Goal: Task Accomplishment & Management: Use online tool/utility

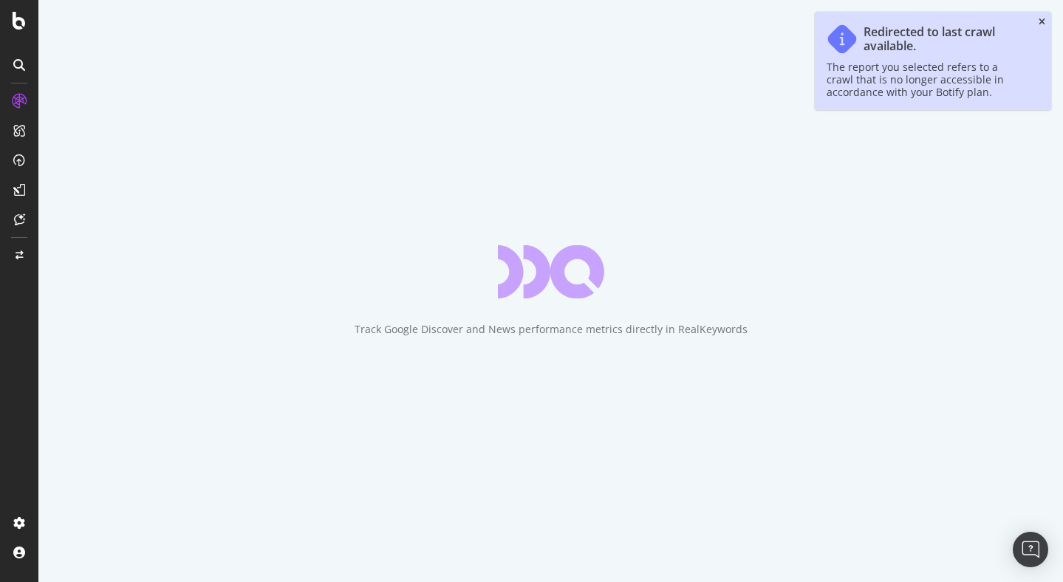
click at [1039, 21] on icon "close toast" at bounding box center [1041, 22] width 7 height 9
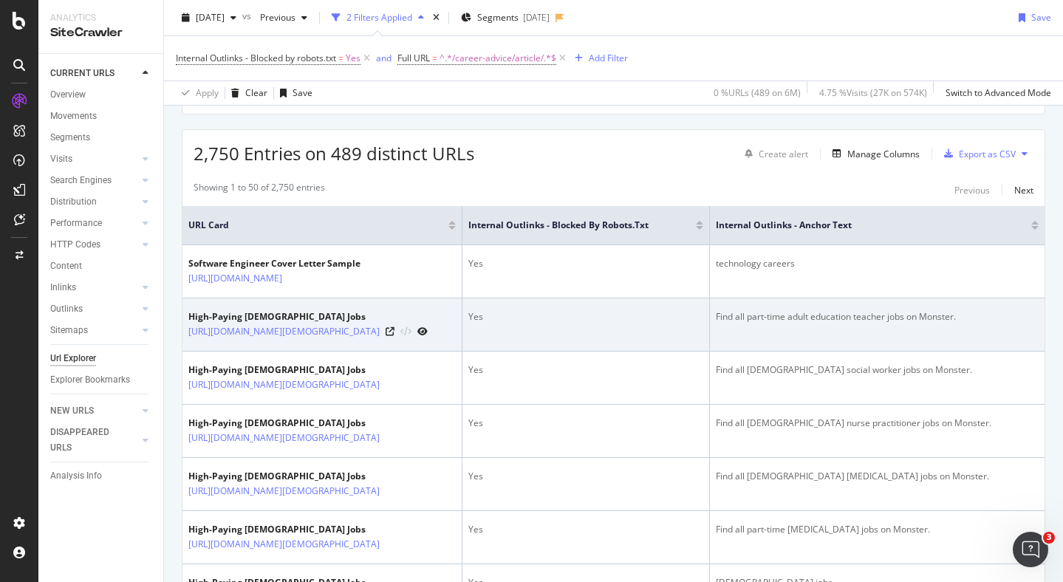
scroll to position [335, 0]
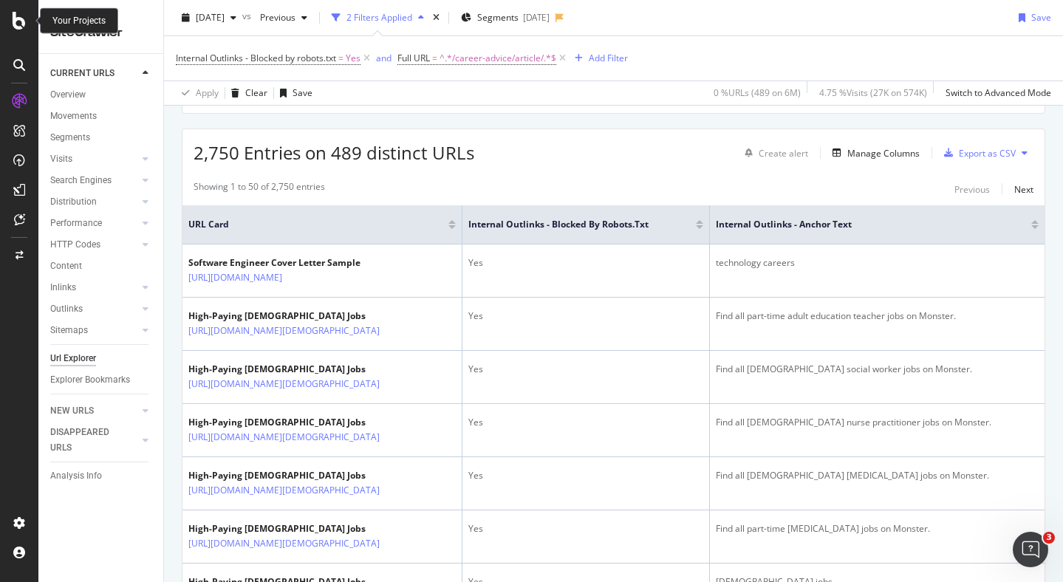
click at [27, 27] on div at bounding box center [18, 21] width 35 height 18
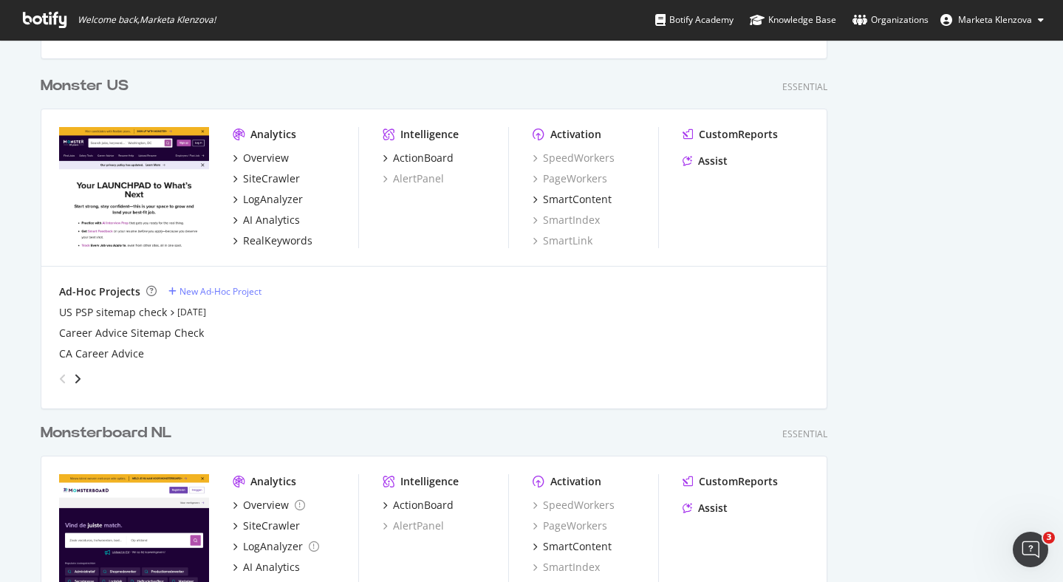
scroll to position [656, 0]
click at [106, 71] on div "Monster US Essential Analytics Overview SiteCrawler LogAnalyzer AI Analytics Re…" at bounding box center [440, 230] width 798 height 347
click at [107, 75] on div "Monster US" at bounding box center [85, 85] width 88 height 21
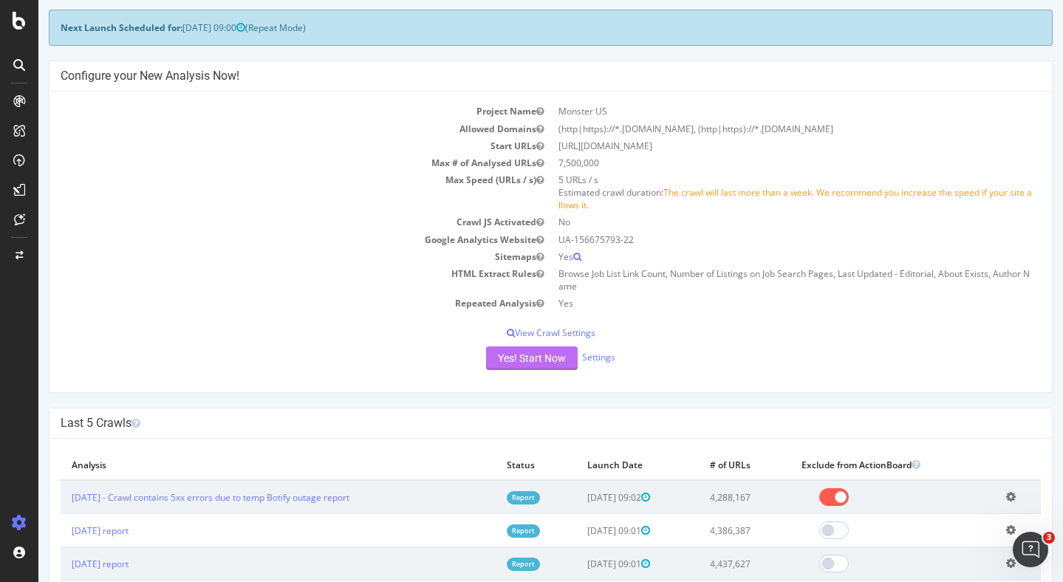
scroll to position [68, 0]
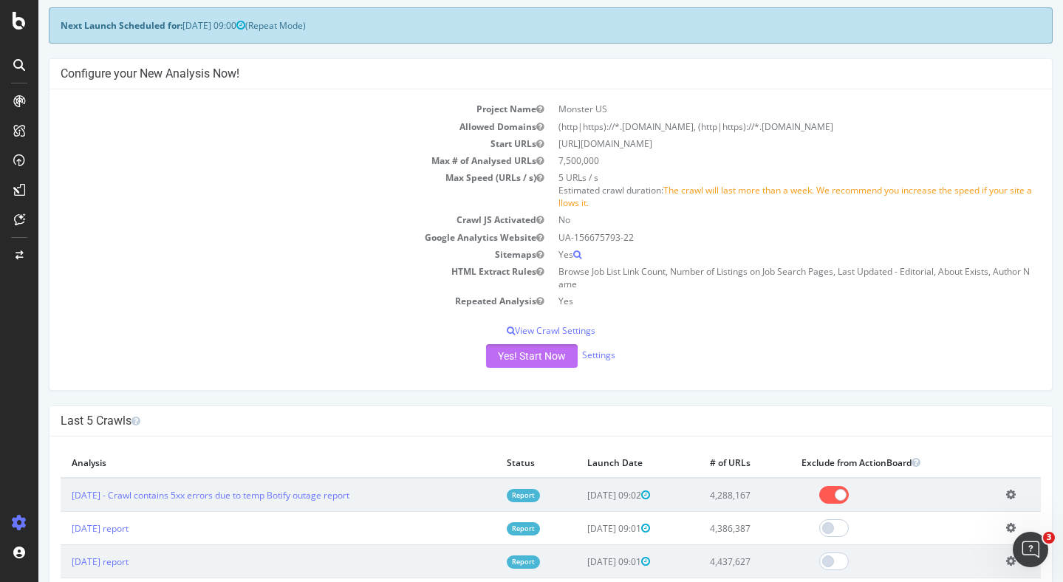
click at [534, 353] on button "Yes! Start Now" at bounding box center [532, 356] width 92 height 24
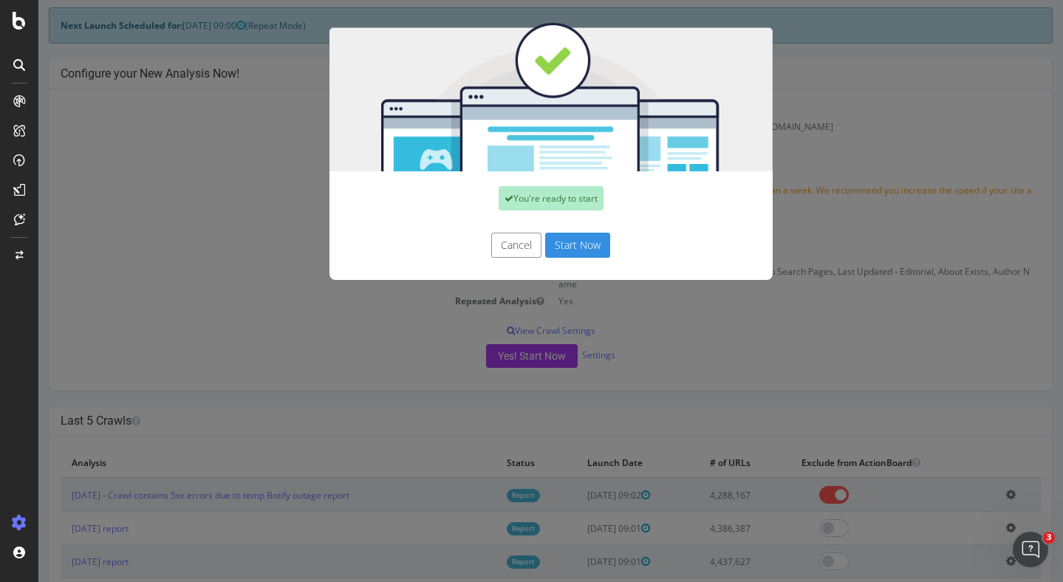
click at [587, 249] on button "Start Now" at bounding box center [577, 245] width 65 height 25
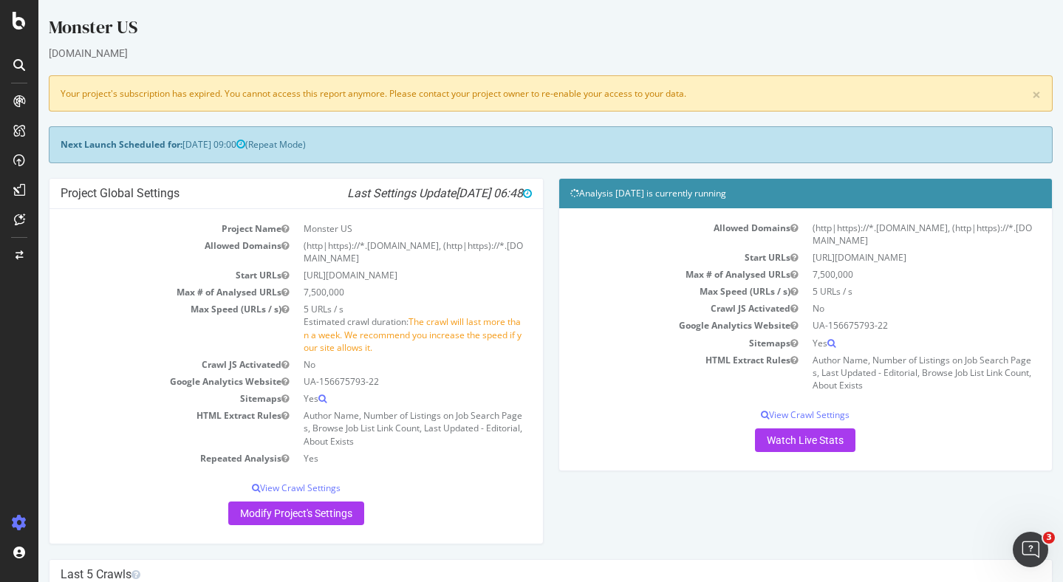
scroll to position [0, 0]
click at [20, 23] on icon at bounding box center [19, 21] width 13 height 18
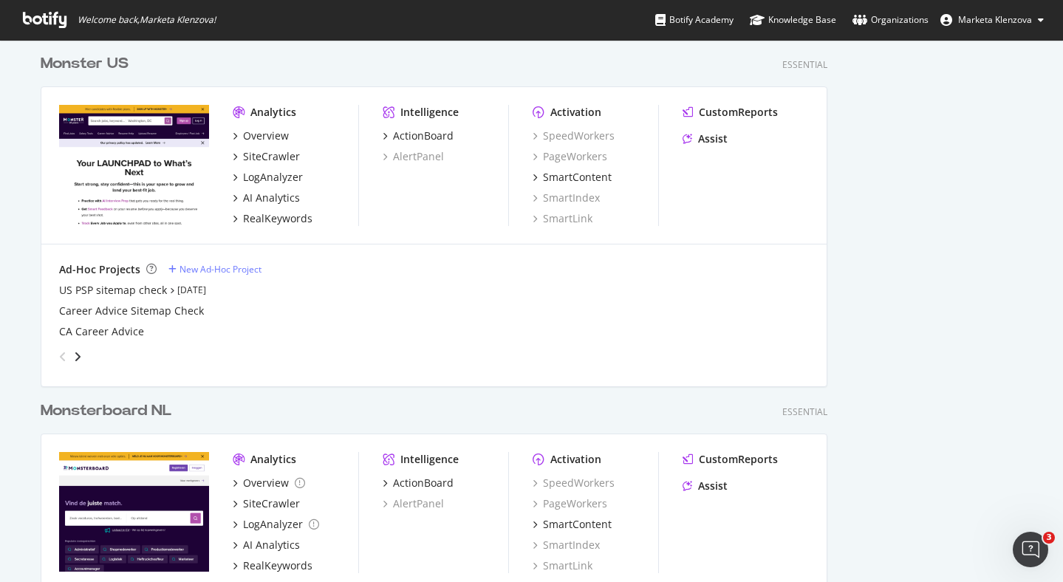
scroll to position [692, 0]
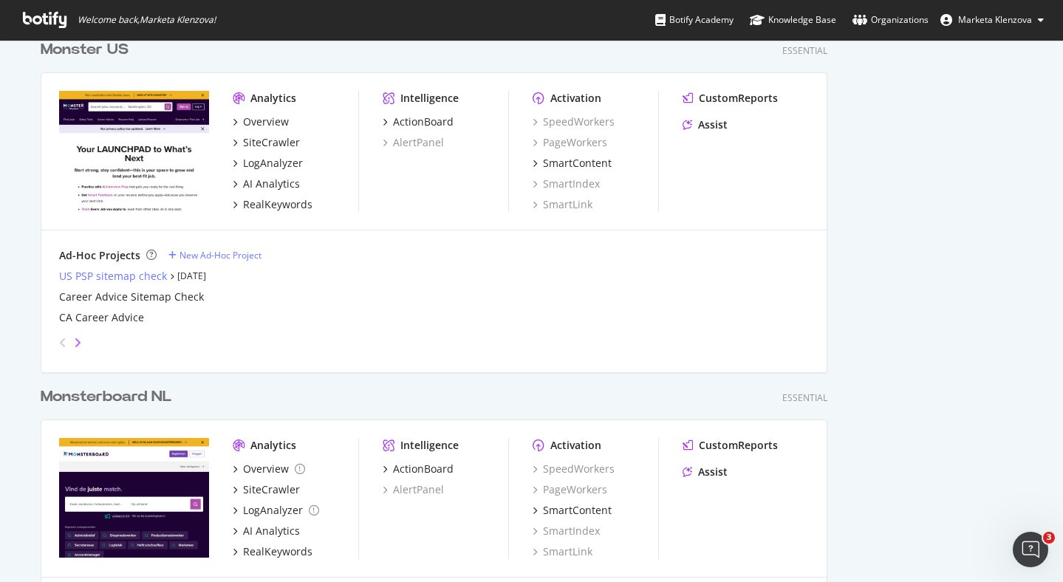
drag, startPoint x: 142, startPoint y: 275, endPoint x: 78, endPoint y: 341, distance: 92.4
click at [78, 341] on icon "angle-right" at bounding box center [77, 343] width 7 height 12
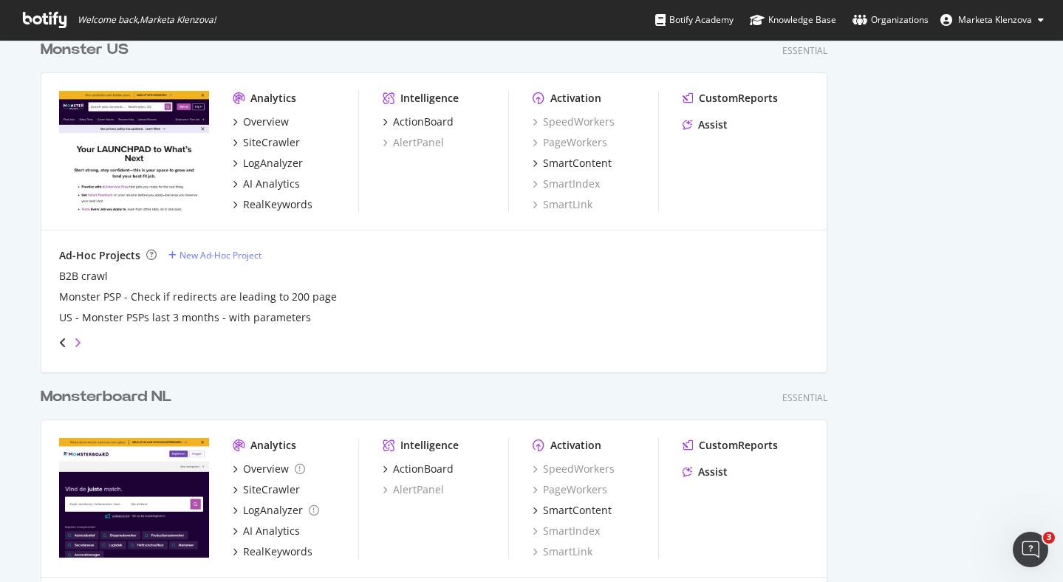
click at [78, 340] on icon "angle-right" at bounding box center [77, 343] width 7 height 12
click at [78, 345] on icon "angle-right" at bounding box center [77, 343] width 7 height 12
click at [80, 340] on icon "angle-right" at bounding box center [77, 343] width 7 height 12
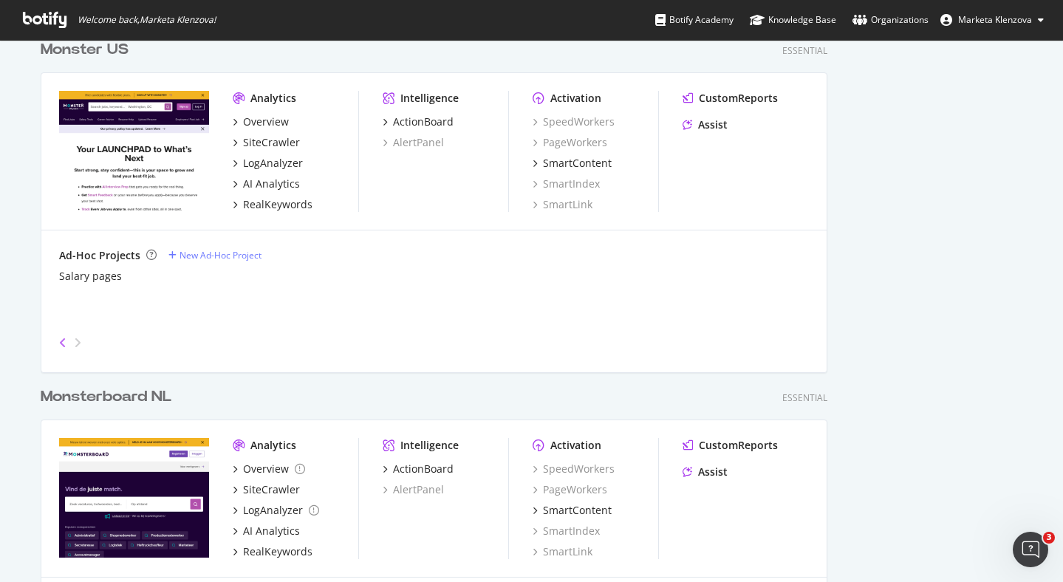
click at [62, 340] on icon "angle-left" at bounding box center [62, 343] width 7 height 12
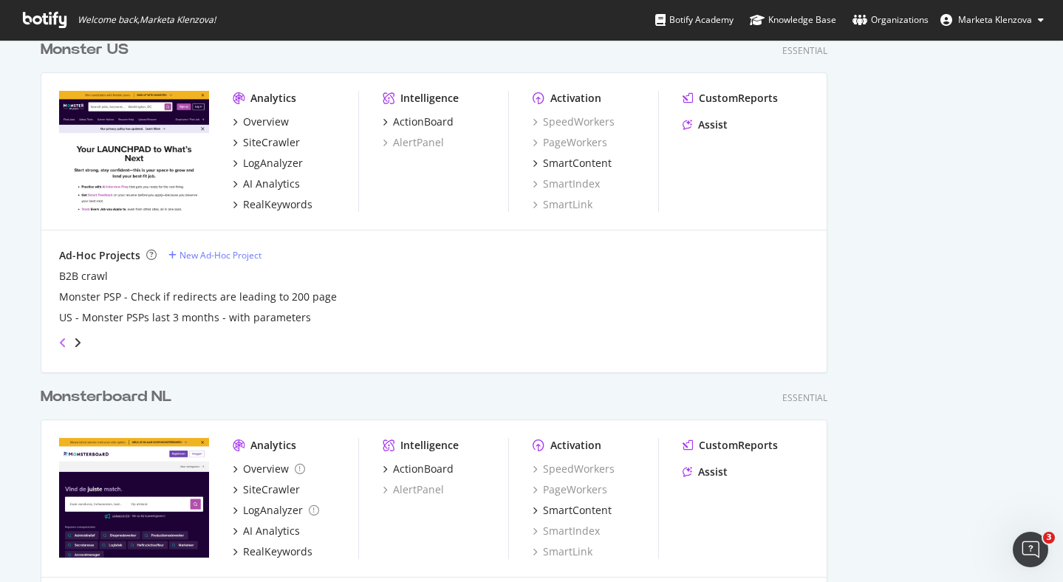
click at [62, 340] on icon "angle-left" at bounding box center [62, 343] width 7 height 12
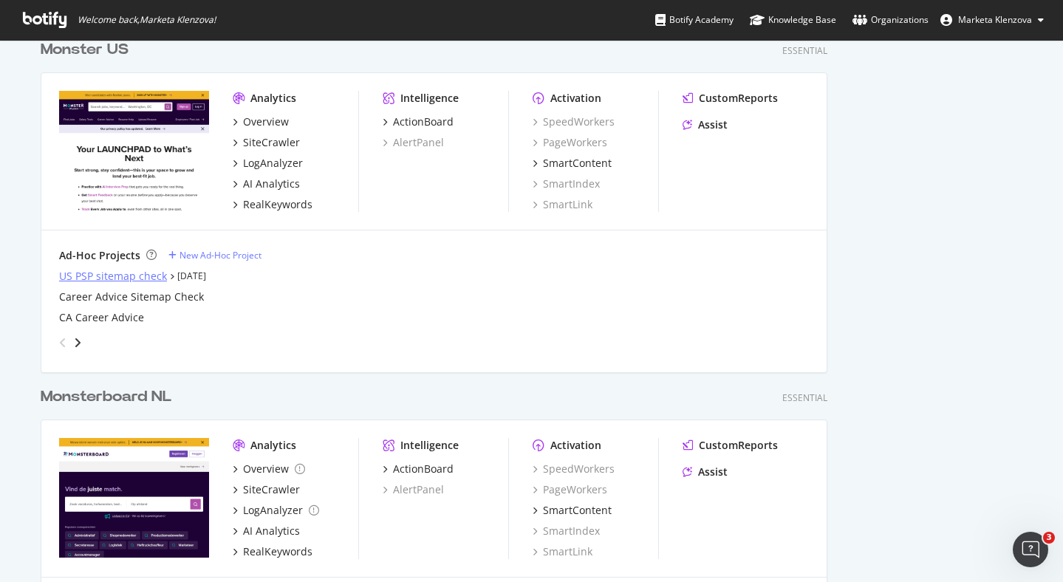
click at [152, 276] on div "US PSP sitemap check" at bounding box center [113, 276] width 108 height 15
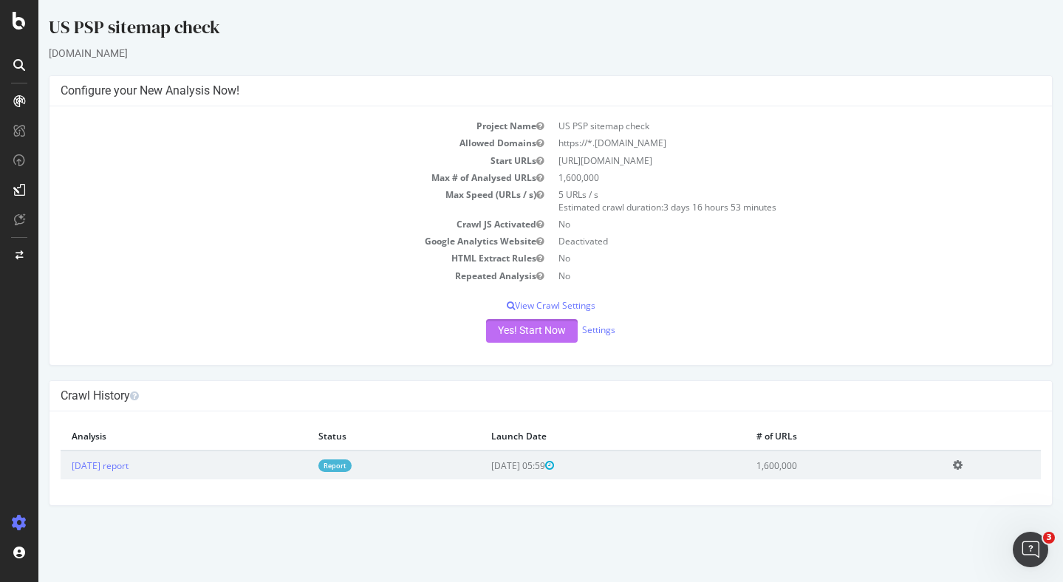
click at [519, 329] on button "Yes! Start Now" at bounding box center [532, 331] width 92 height 24
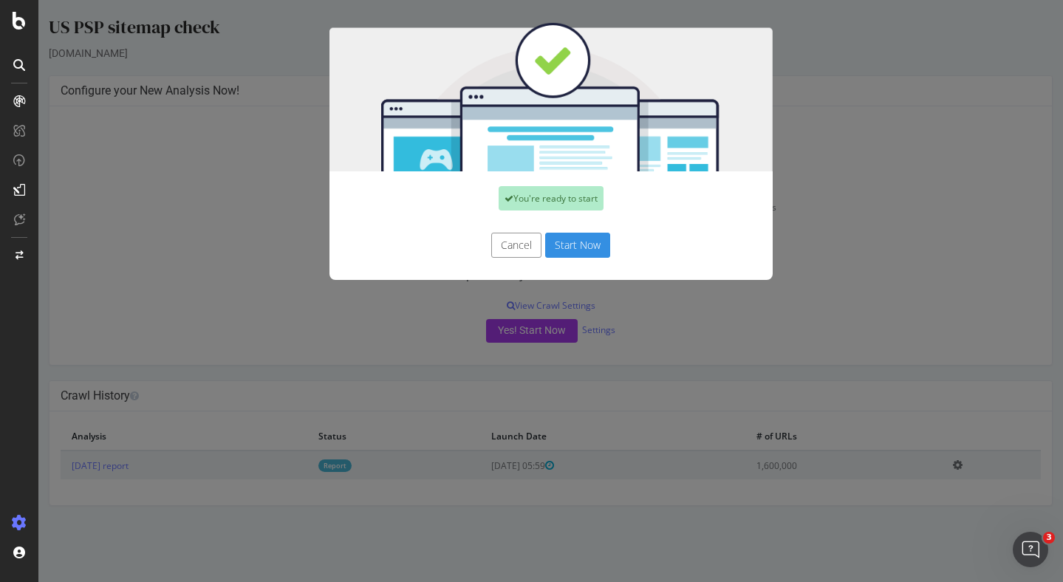
click at [588, 244] on button "Start Now" at bounding box center [577, 245] width 65 height 25
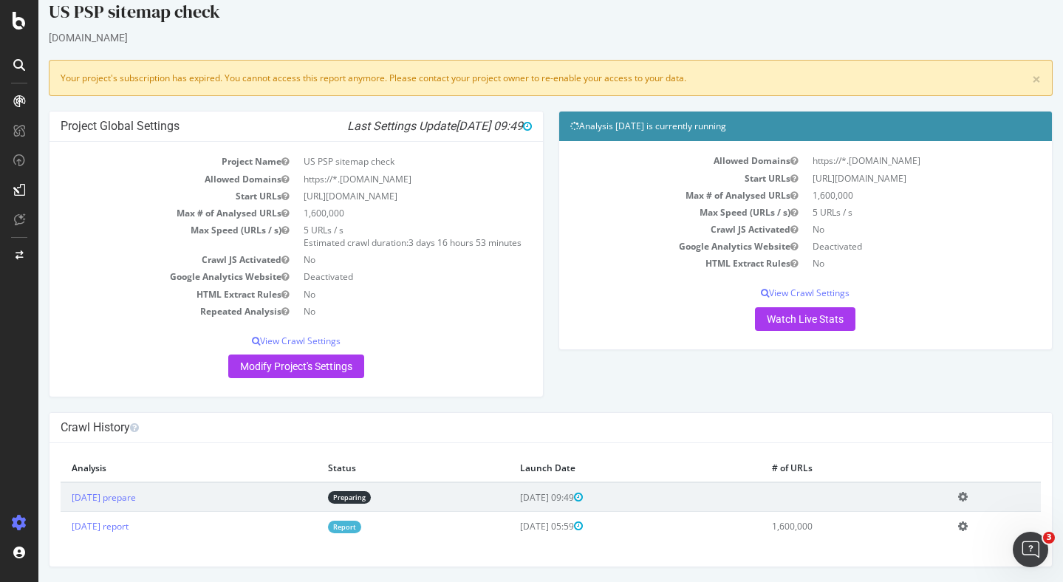
scroll to position [29, 0]
click at [794, 307] on link "Watch Live Stats" at bounding box center [805, 319] width 100 height 24
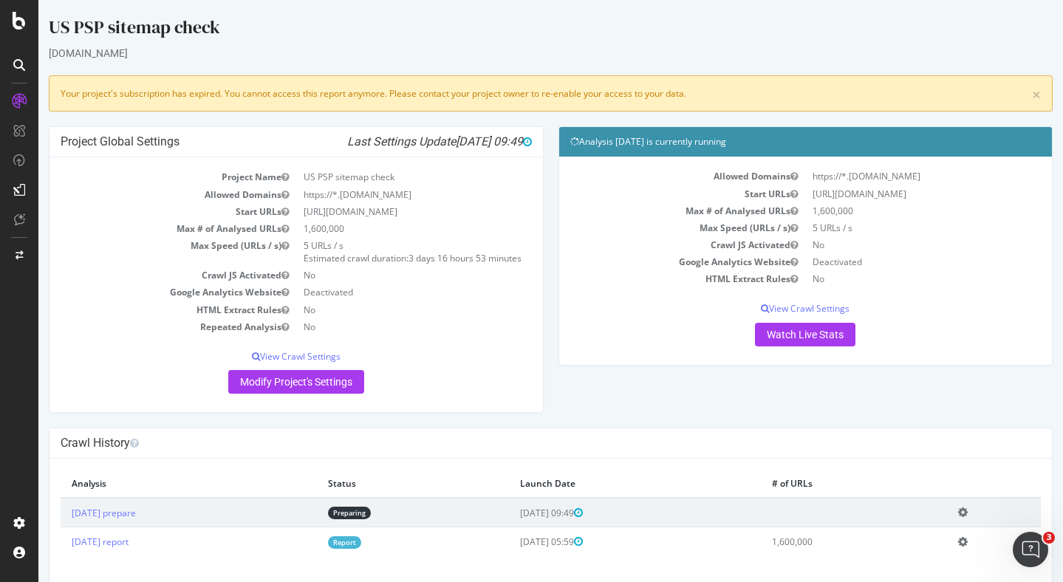
scroll to position [29, 0]
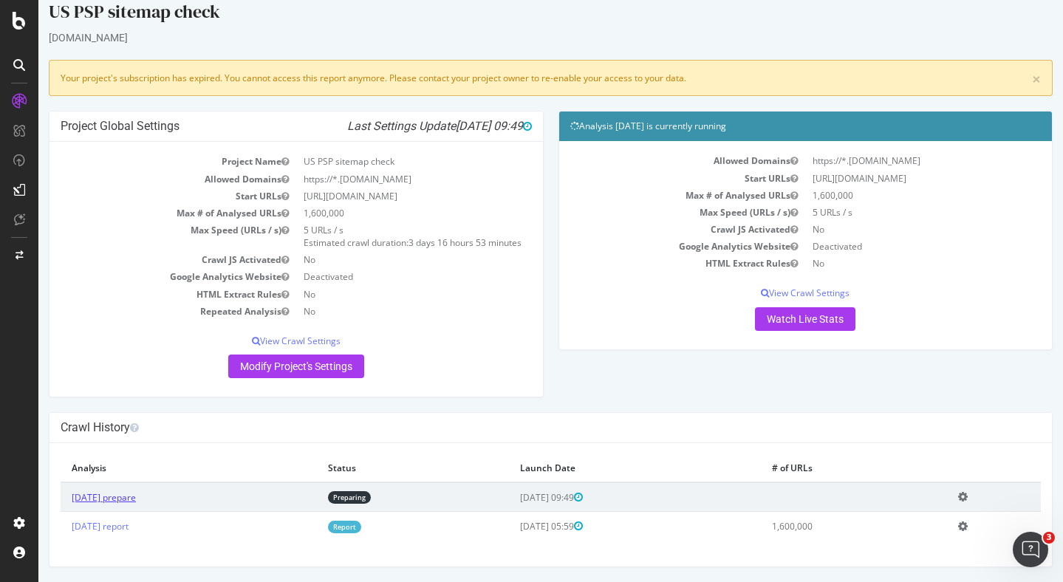
click at [136, 498] on link "[DATE] prepare" at bounding box center [104, 497] width 64 height 13
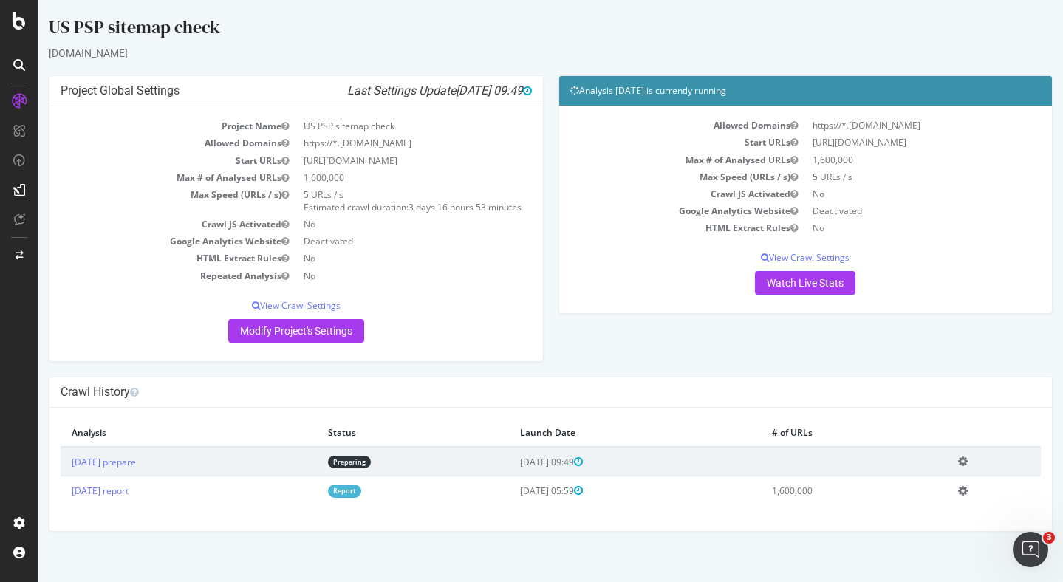
scroll to position [0, 0]
click at [1034, 558] on div "Open Intercom Messenger" at bounding box center [1027, 547] width 49 height 49
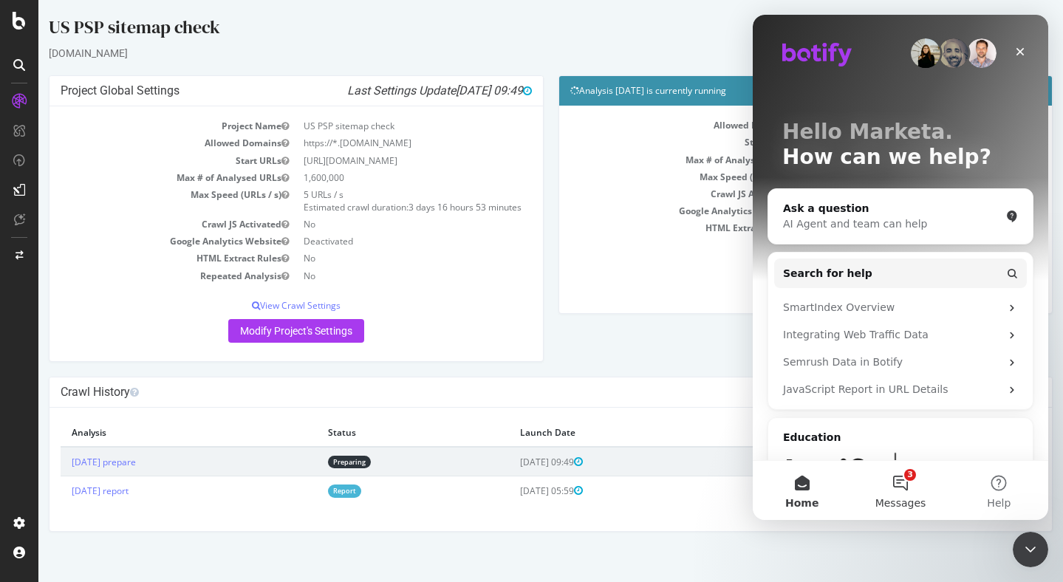
click at [916, 494] on button "3 Messages" at bounding box center [900, 490] width 98 height 59
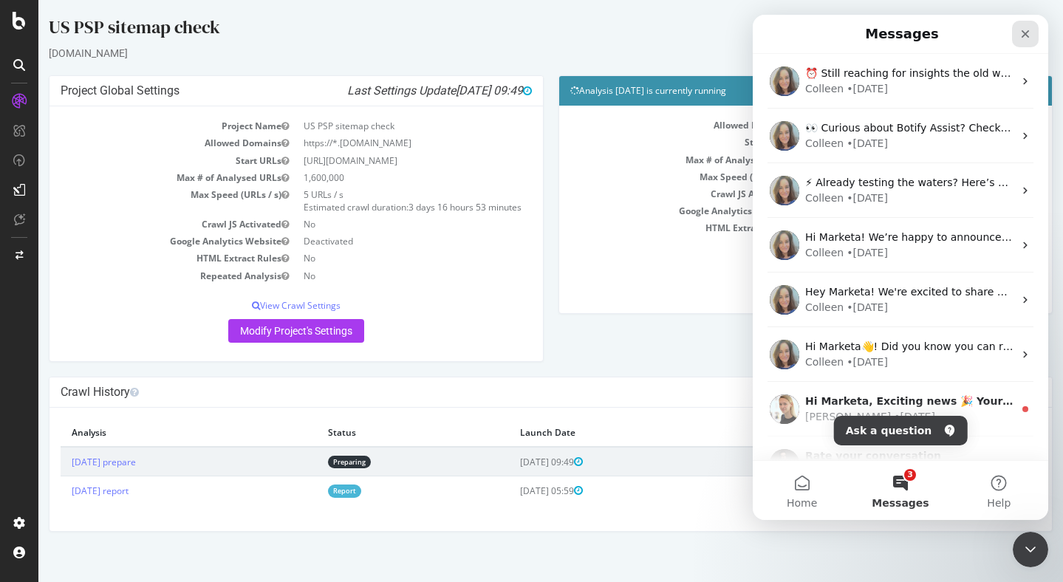
click at [1029, 32] on icon "Close" at bounding box center [1025, 34] width 12 height 12
